Goal: Task Accomplishment & Management: Use online tool/utility

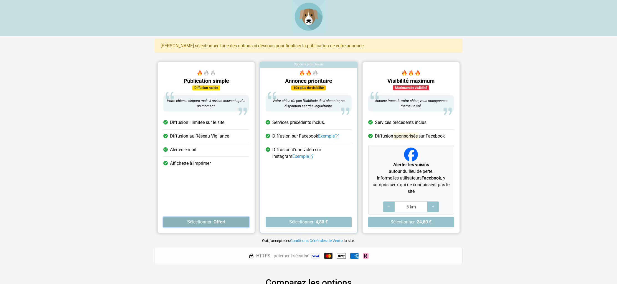
click at [201, 223] on button "Sélectionner · Offert" at bounding box center [206, 221] width 86 height 11
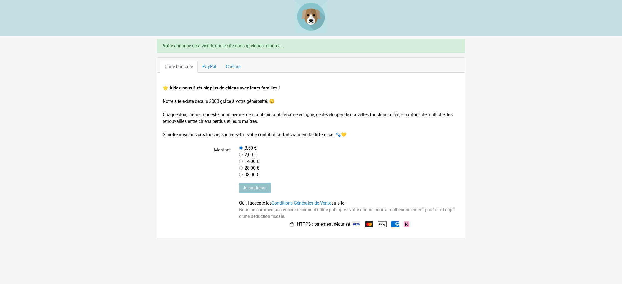
click at [314, 15] on img at bounding box center [310, 16] width 33 height 33
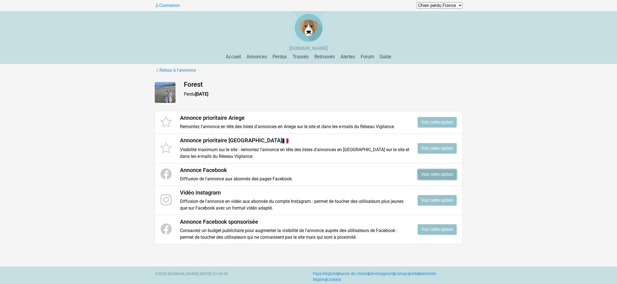
click at [445, 177] on link "Voir cette option" at bounding box center [437, 174] width 39 height 11
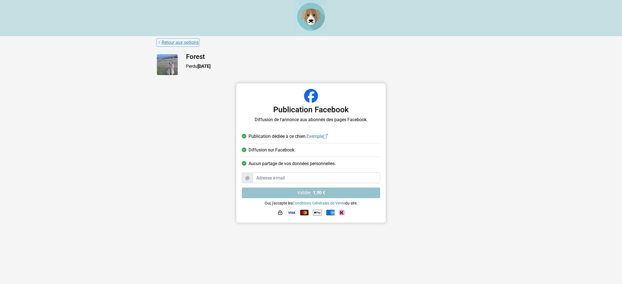
click at [167, 46] on link "Retour aux options" at bounding box center [178, 42] width 42 height 7
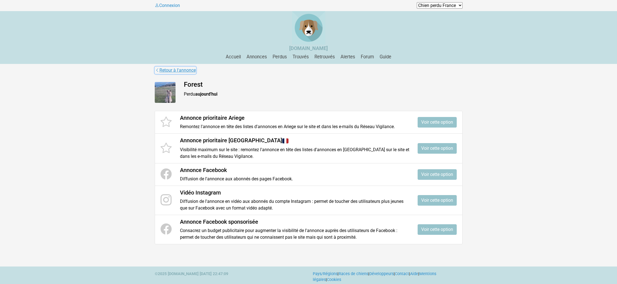
click at [184, 72] on link "Retour à l'annonce" at bounding box center [175, 70] width 41 height 7
